Goal: Obtain resource: Download file/media

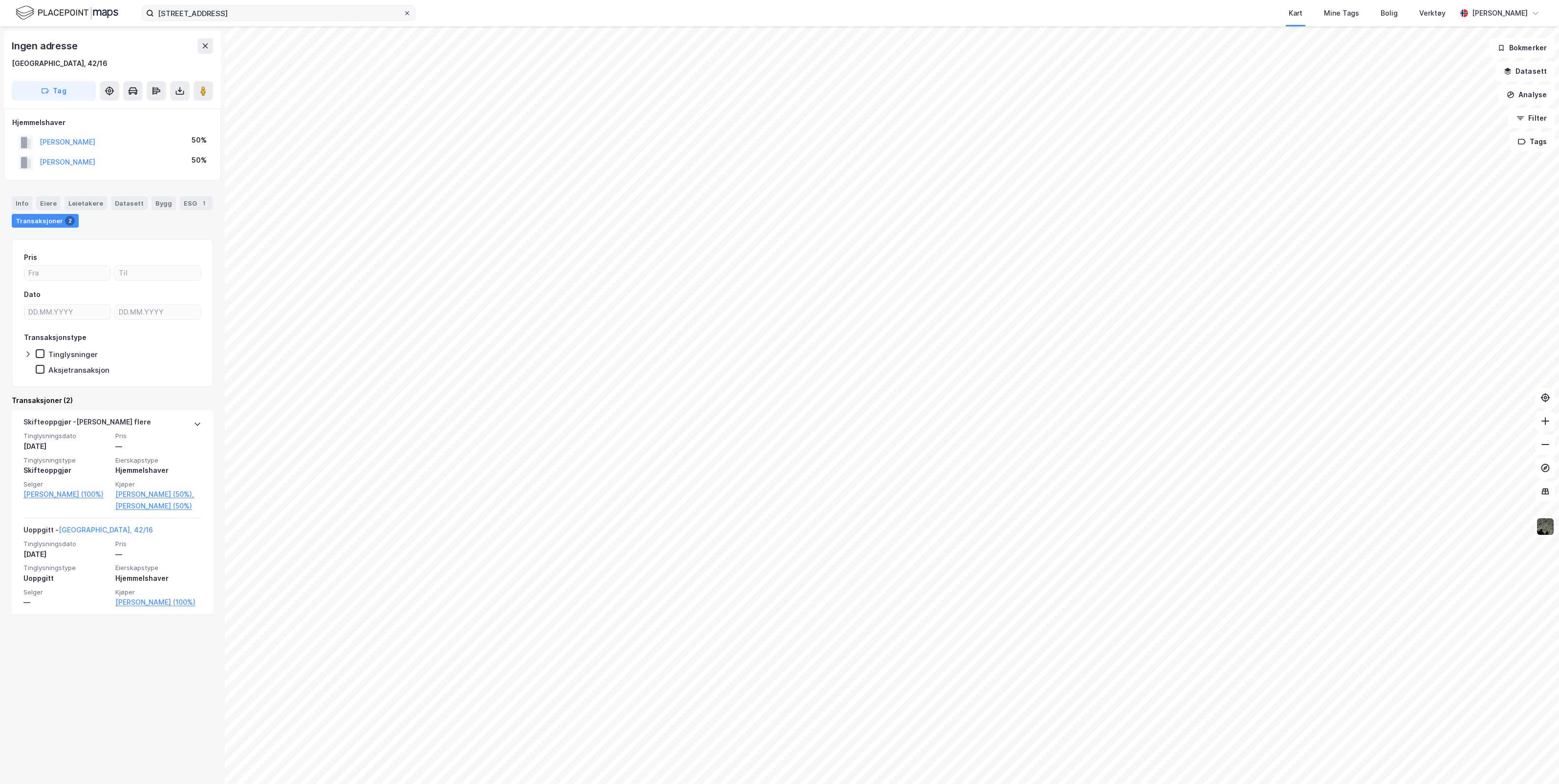
click at [406, 12] on icon at bounding box center [407, 13] width 4 height 4
click at [403, 12] on input "[STREET_ADDRESS]" at bounding box center [278, 13] width 249 height 15
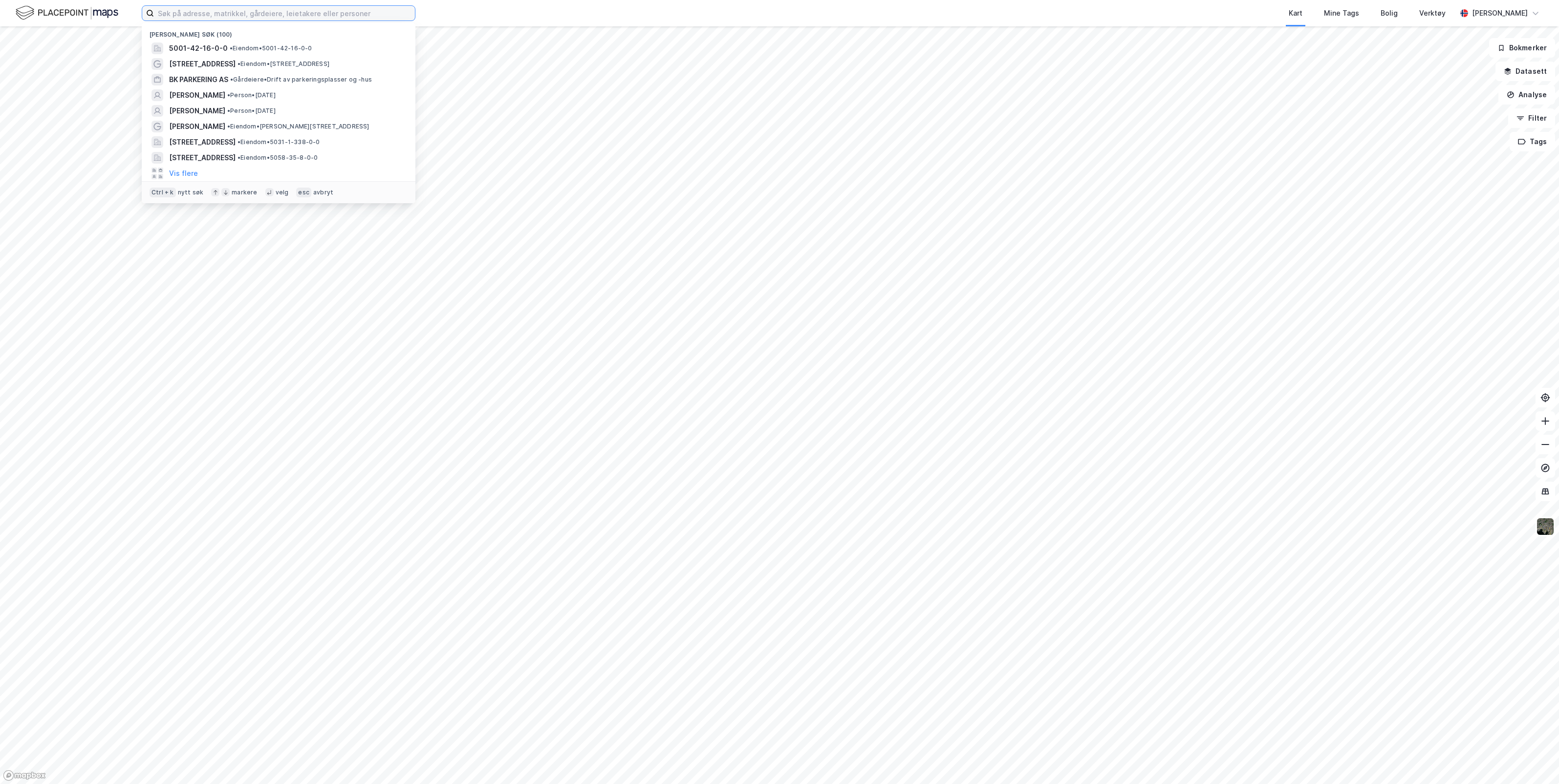
click at [331, 13] on input at bounding box center [284, 13] width 261 height 15
type input "gardermoen"
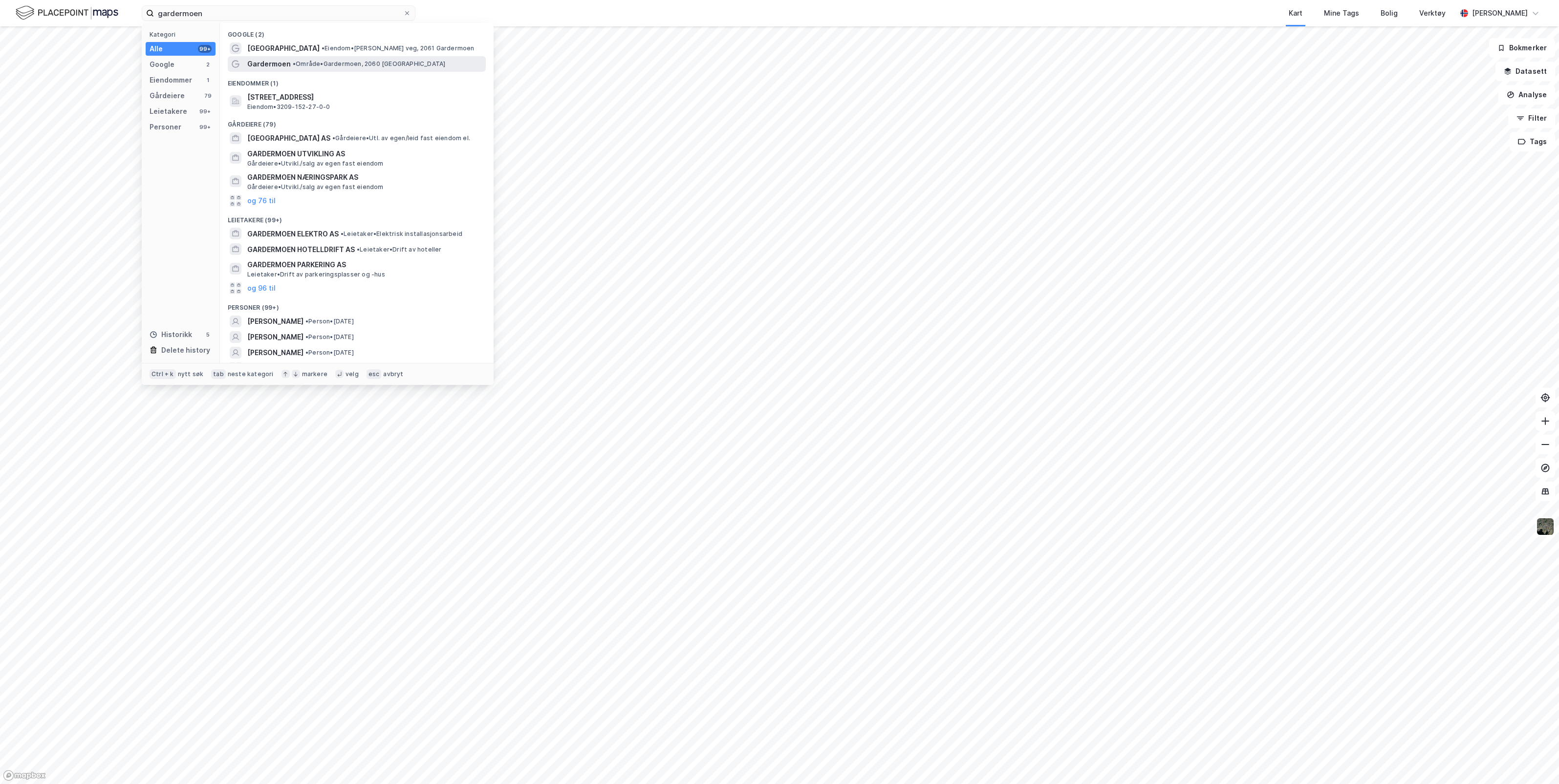
click at [312, 62] on span "• Område • [GEOGRAPHIC_DATA], [GEOGRAPHIC_DATA]" at bounding box center [369, 64] width 153 height 8
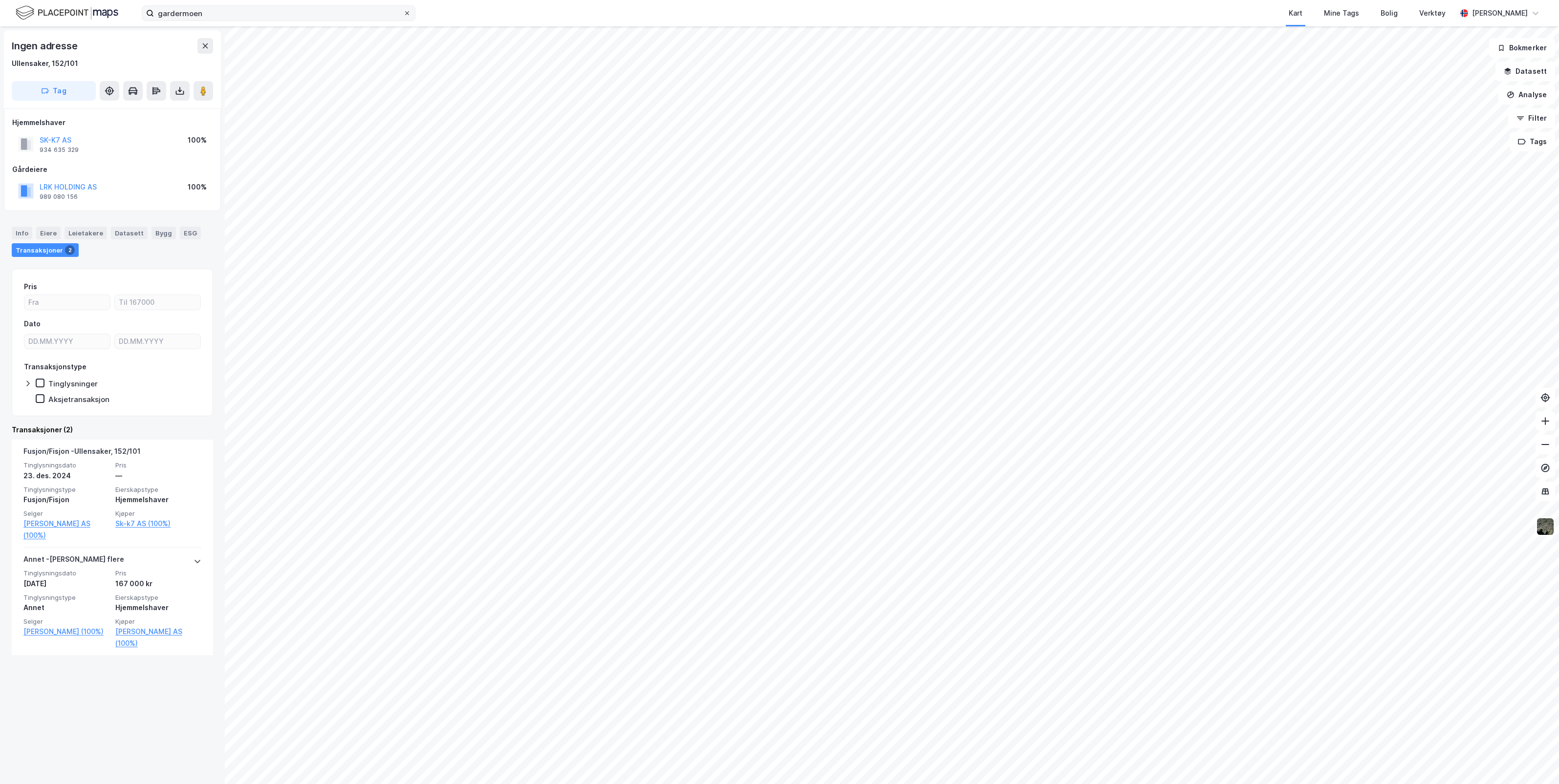
click at [408, 13] on icon at bounding box center [407, 13] width 6 height 6
click at [403, 13] on input "gardermoen" at bounding box center [278, 13] width 249 height 15
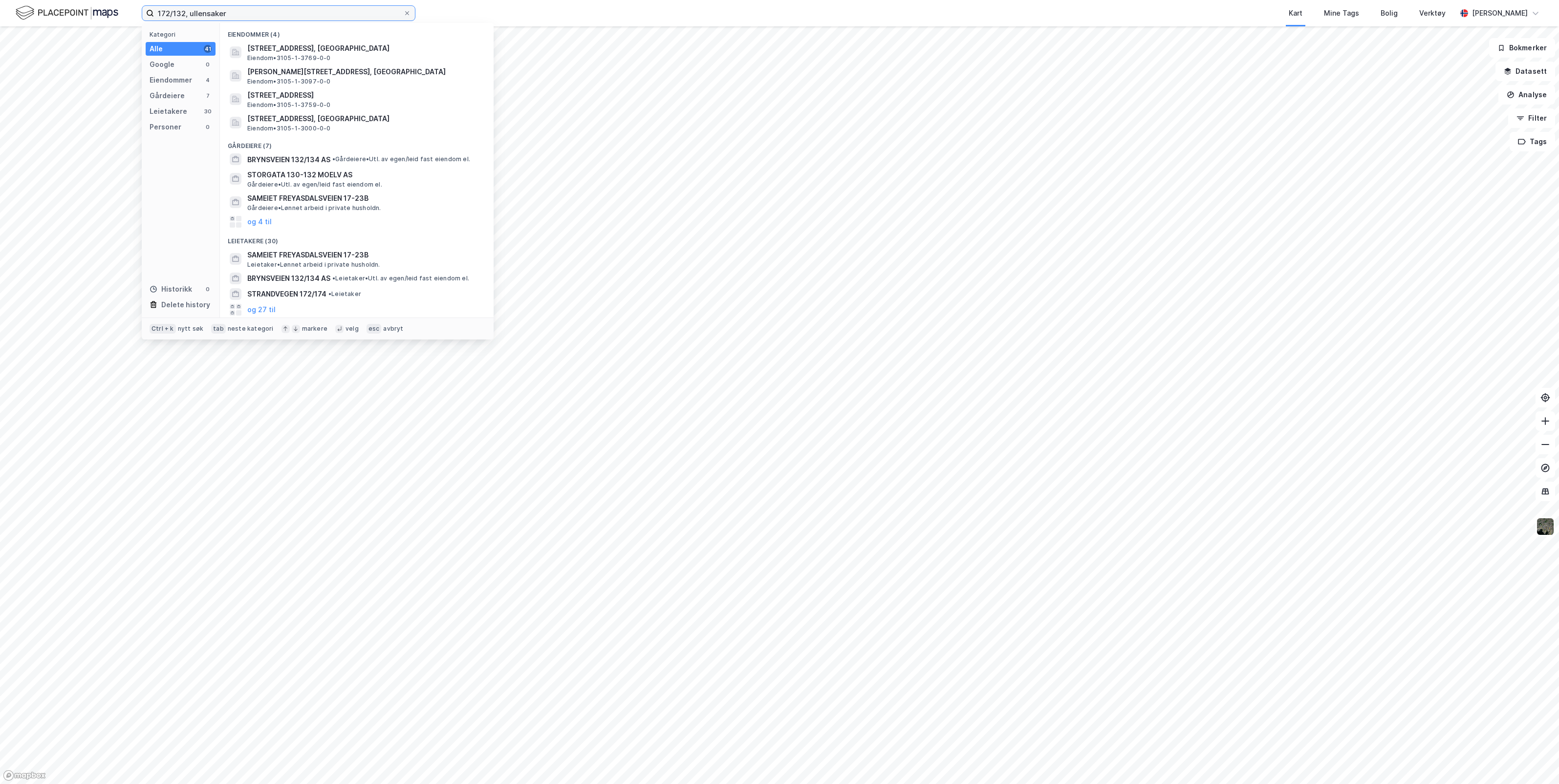
type input "172/132, ullensaker"
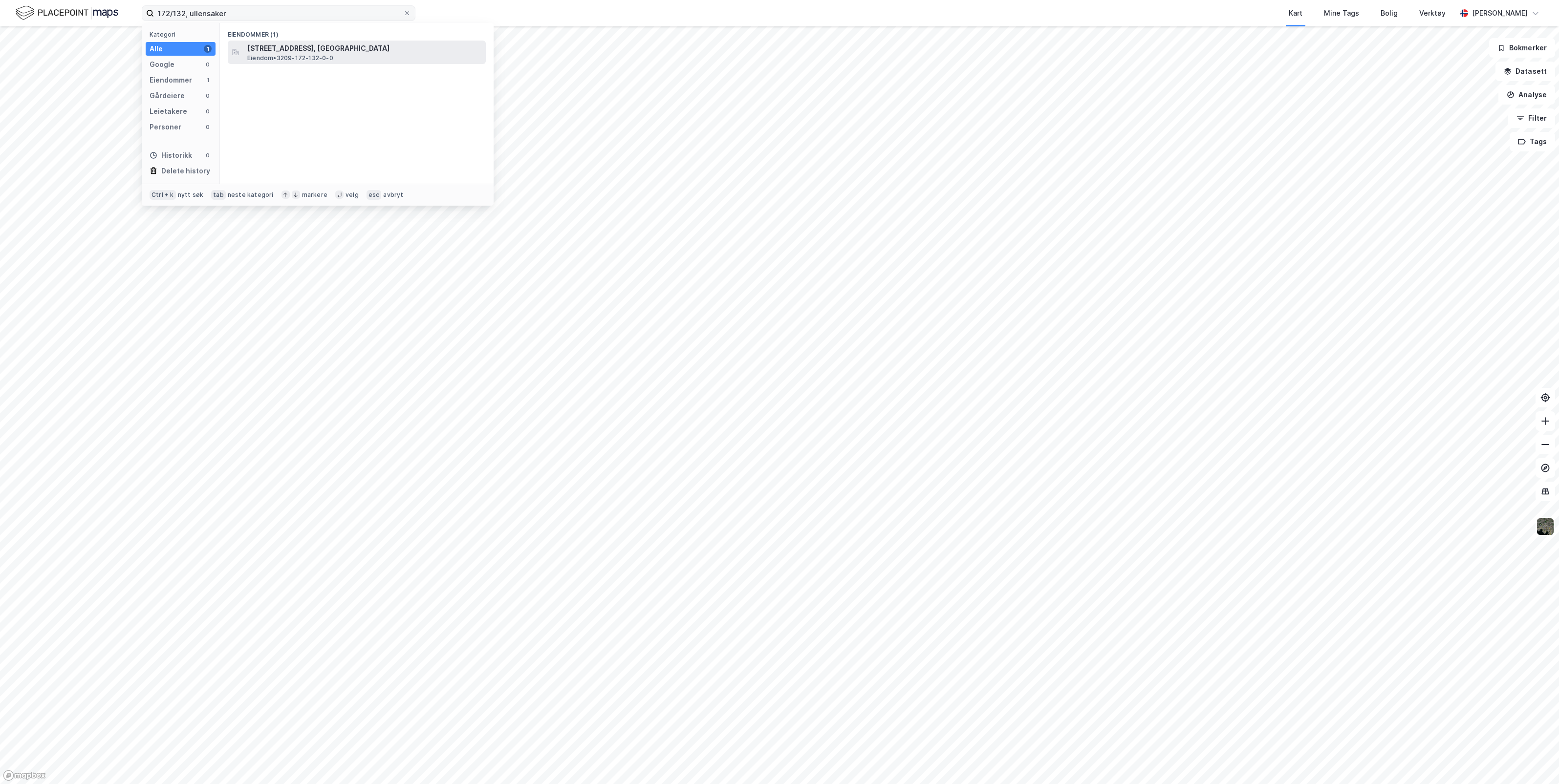
click at [353, 51] on span "[STREET_ADDRESS], [GEOGRAPHIC_DATA]" at bounding box center [364, 49] width 234 height 12
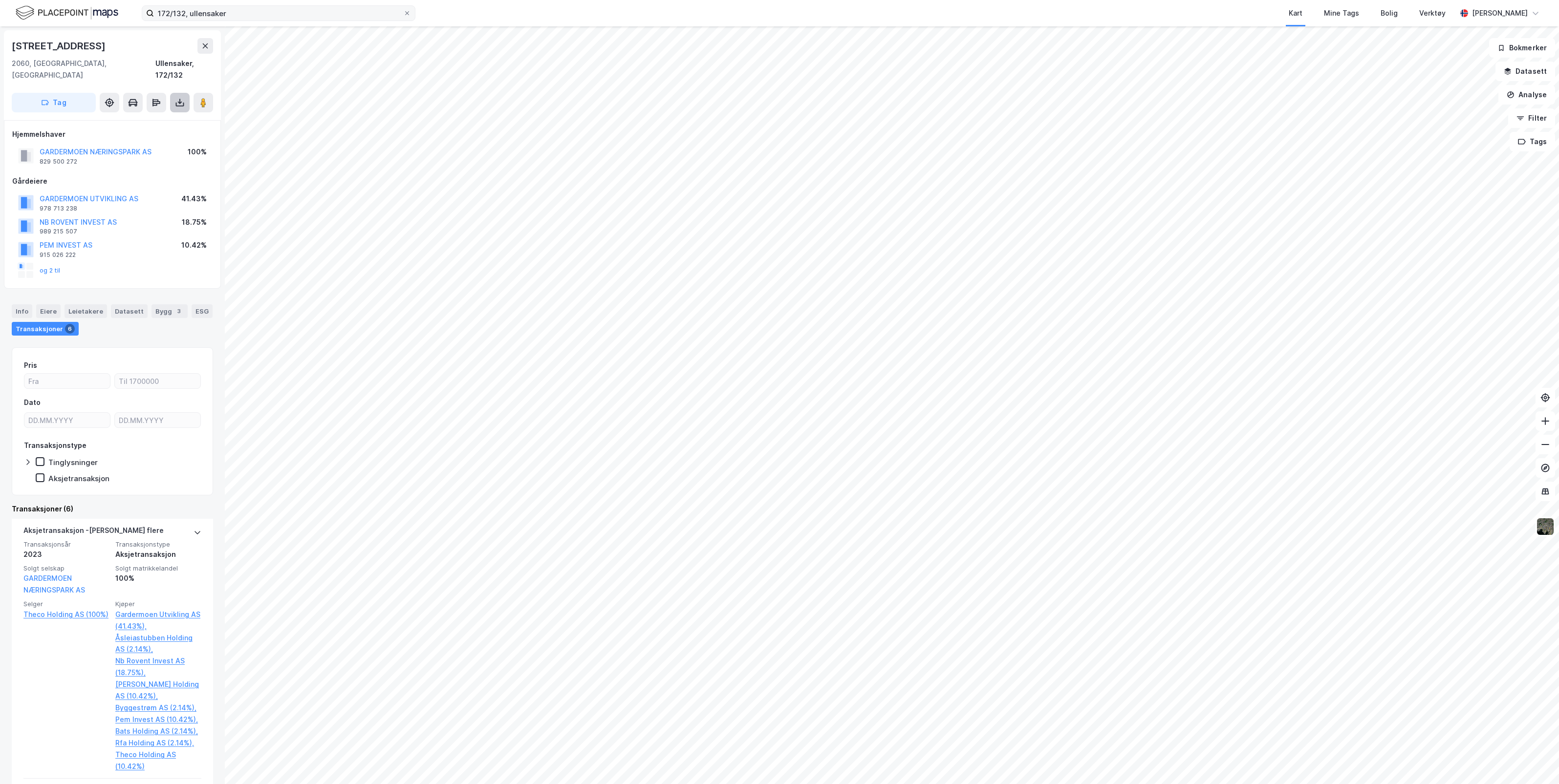
click at [180, 99] on icon at bounding box center [180, 101] width 1 height 5
click at [136, 118] on div "Last ned grunnbok" at bounding box center [131, 122] width 56 height 8
